Goal: Task Accomplishment & Management: Use online tool/utility

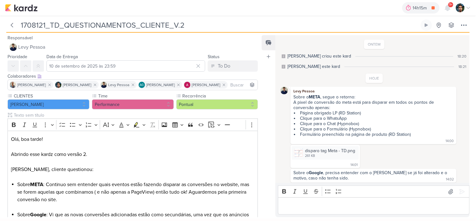
scroll to position [5, 0]
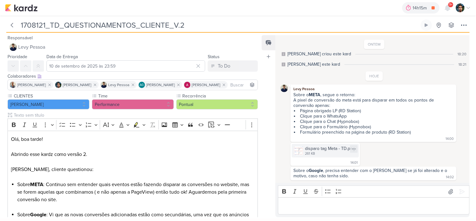
click at [302, 149] on img at bounding box center [298, 150] width 9 height 9
click at [350, 201] on div "Editor editing area: main" at bounding box center [374, 205] width 192 height 17
click at [162, 7] on div "14h23m Comentário Raio-X_6709053_YEES_REPORT_SEMANAL_09.09_MARKETING 0h8m Hoje …" at bounding box center [238, 8] width 466 height 16
click at [170, 165] on p "Olá, boa tarde! Abrindo esse kardz como versão 2. Levy, cliente questionou:" at bounding box center [133, 157] width 244 height 45
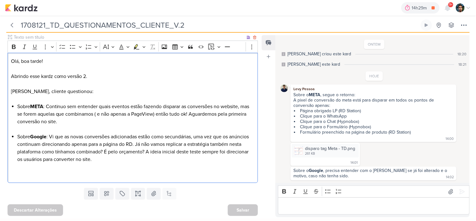
scroll to position [43, 0]
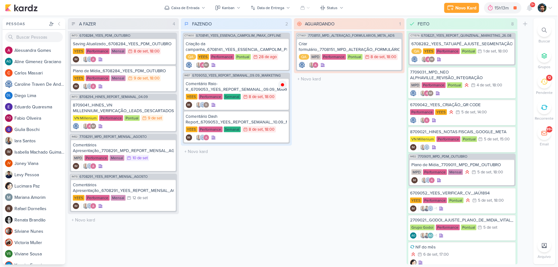
click at [318, 105] on div "AGUARDANDO 1 Mover Para Esquerda Mover Para Direita Deletar CT1401 7708151_MPD_…" at bounding box center [349, 141] width 111 height 246
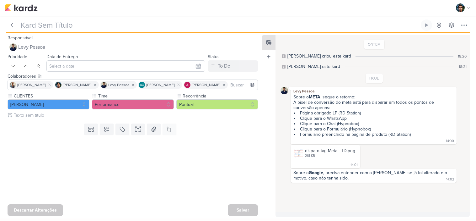
type input "1708121_TD_QUESTIONAMENTOS_CLIENTE_V.2"
type input "10 de setembro de 2025 às 23:59"
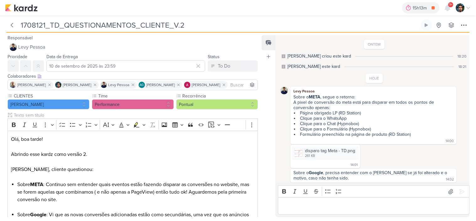
scroll to position [5, 0]
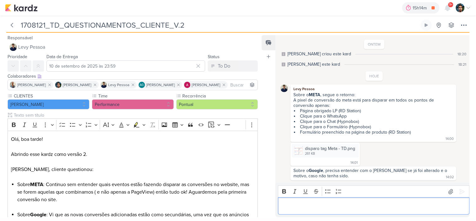
click at [342, 205] on p "Editor editing area: main" at bounding box center [373, 206] width 185 height 8
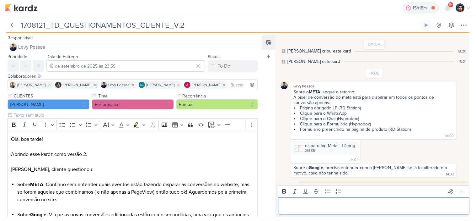
scroll to position [0, 0]
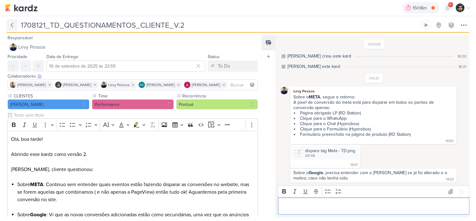
click at [11, 26] on icon at bounding box center [12, 25] width 2 height 4
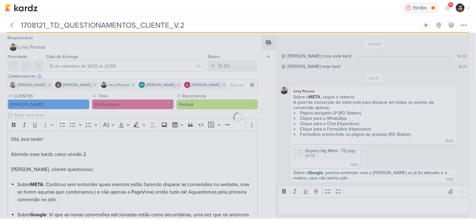
type input "1708121_TD_DIRECIONAMENTO_ANUNCIOS_WEBSITE"
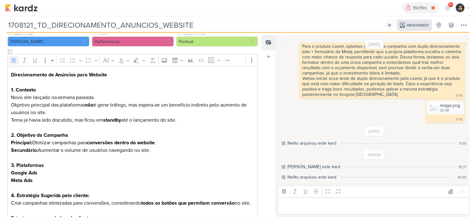
scroll to position [203, 0]
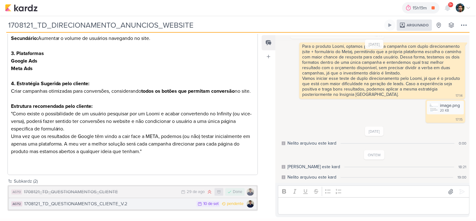
click at [234, 202] on button "AG712 1708121_TD_QUESTIONAMENTOS_CLIENTE_V.2 10/9 [DATE] pendente" at bounding box center [133, 203] width 248 height 11
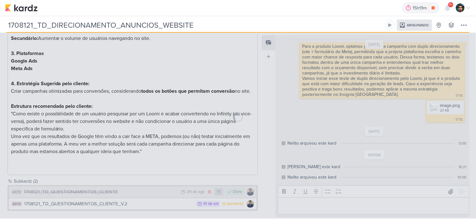
type input "1708121_TD_QUESTIONAMENTOS_CLIENTE_V.2"
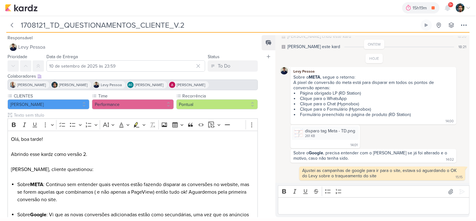
scroll to position [23, 0]
